Goal: Find specific page/section: Find specific page/section

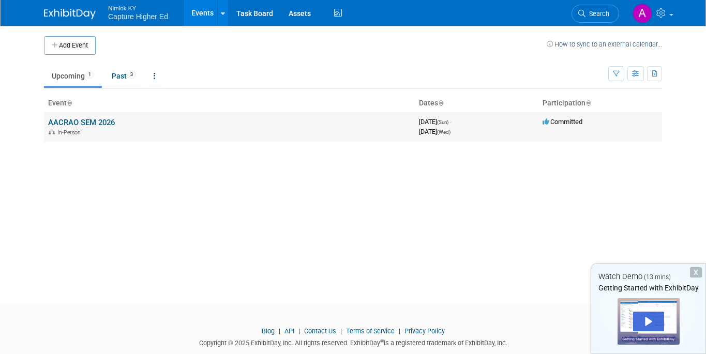
click at [97, 122] on link "AACRAO SEM 2026" at bounding box center [81, 122] width 67 height 9
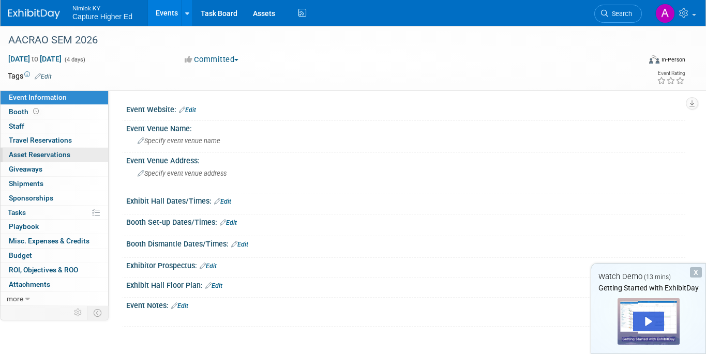
click at [55, 156] on span "Asset Reservations 0" at bounding box center [40, 155] width 62 height 8
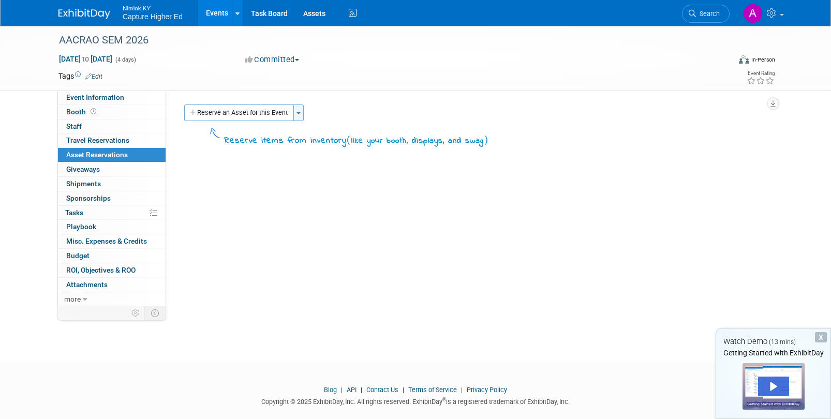
click at [302, 115] on button "Toggle Dropdown" at bounding box center [298, 112] width 10 height 17
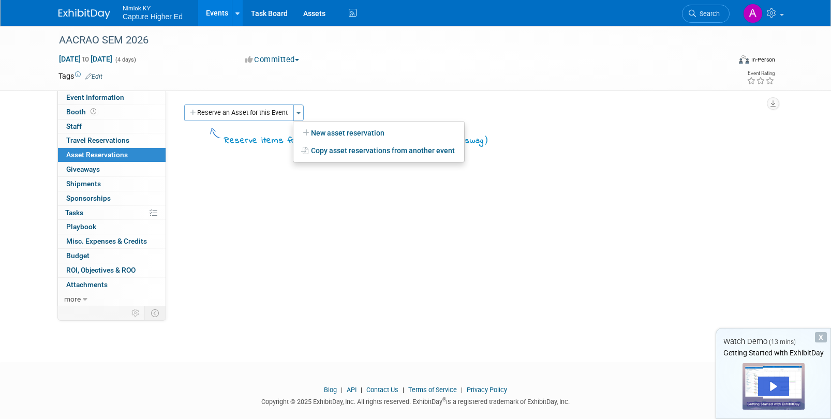
click at [541, 278] on div "Event Website: Edit Event Venue Name: Specify event venue name Event Venue Addr…" at bounding box center [469, 199] width 606 height 216
